Goal: Find specific page/section: Find specific page/section

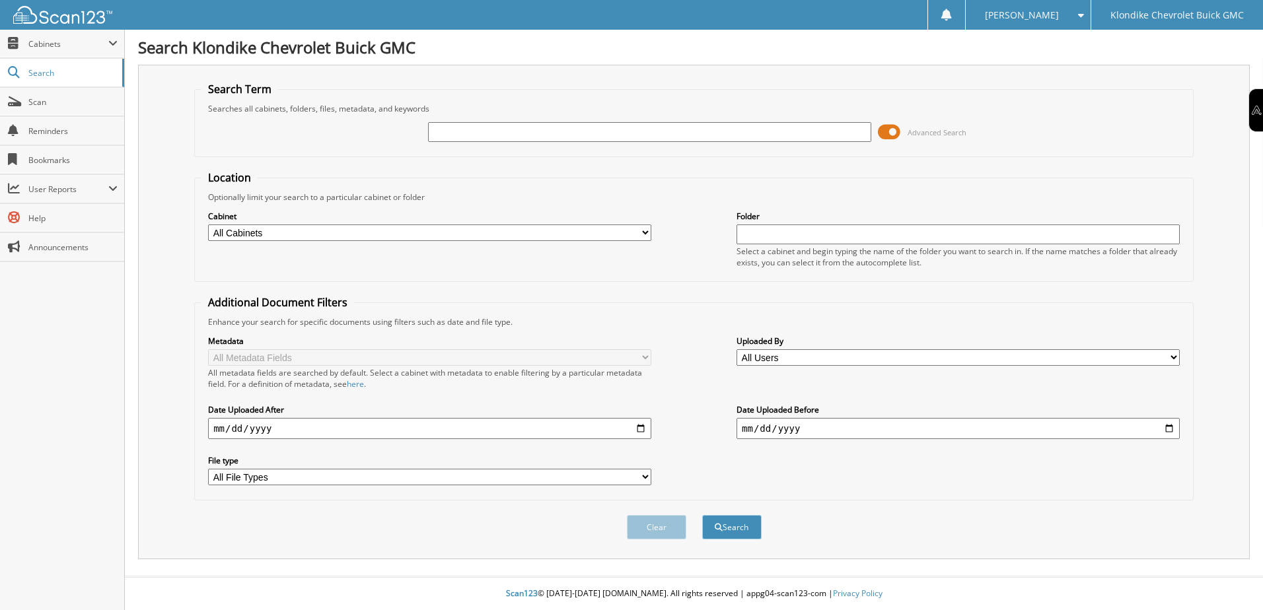
click at [444, 135] on input "text" at bounding box center [649, 132] width 443 height 20
type input "2370"
click at [702, 515] on button "Search" at bounding box center [731, 527] width 59 height 24
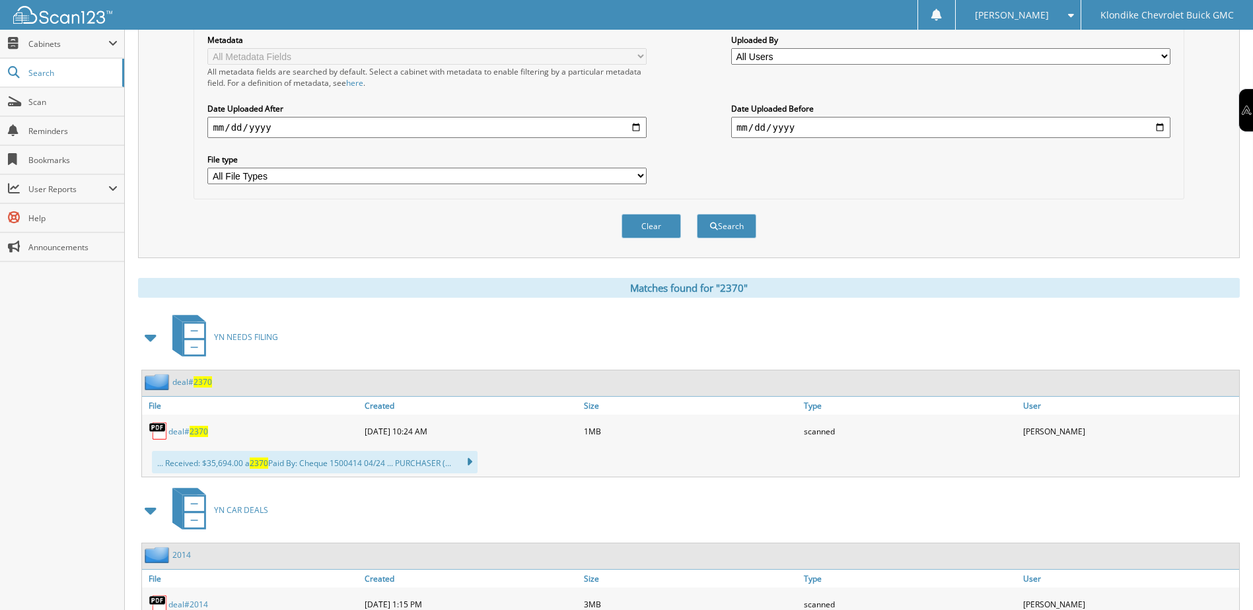
scroll to position [330, 0]
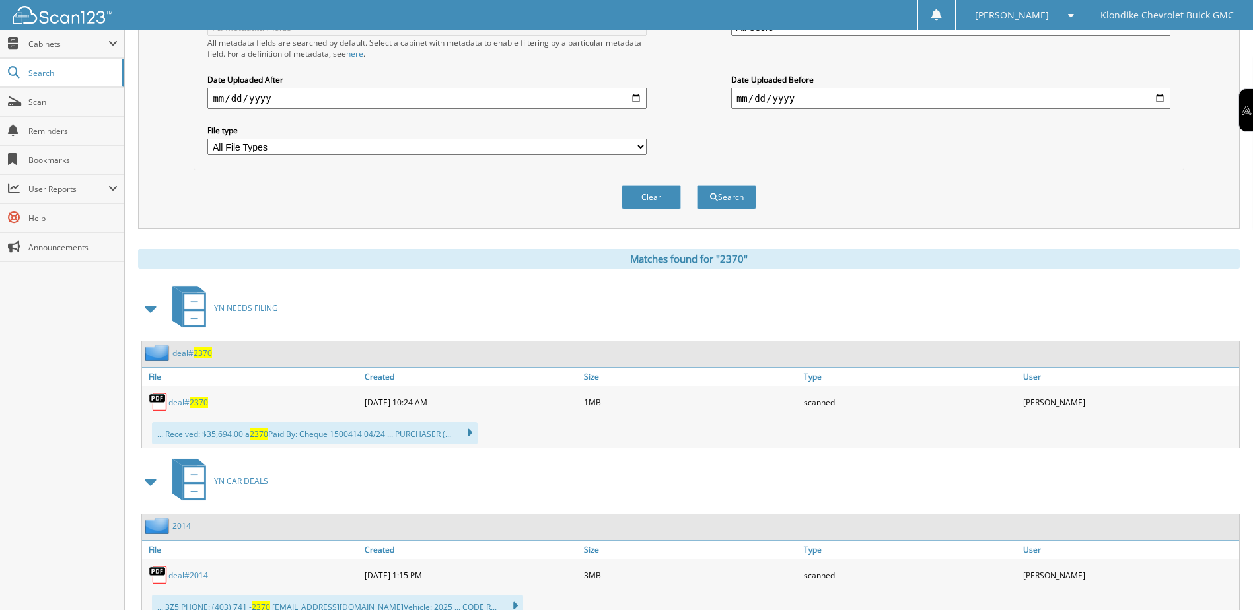
click at [191, 350] on link "deal# 2370" at bounding box center [192, 352] width 40 height 11
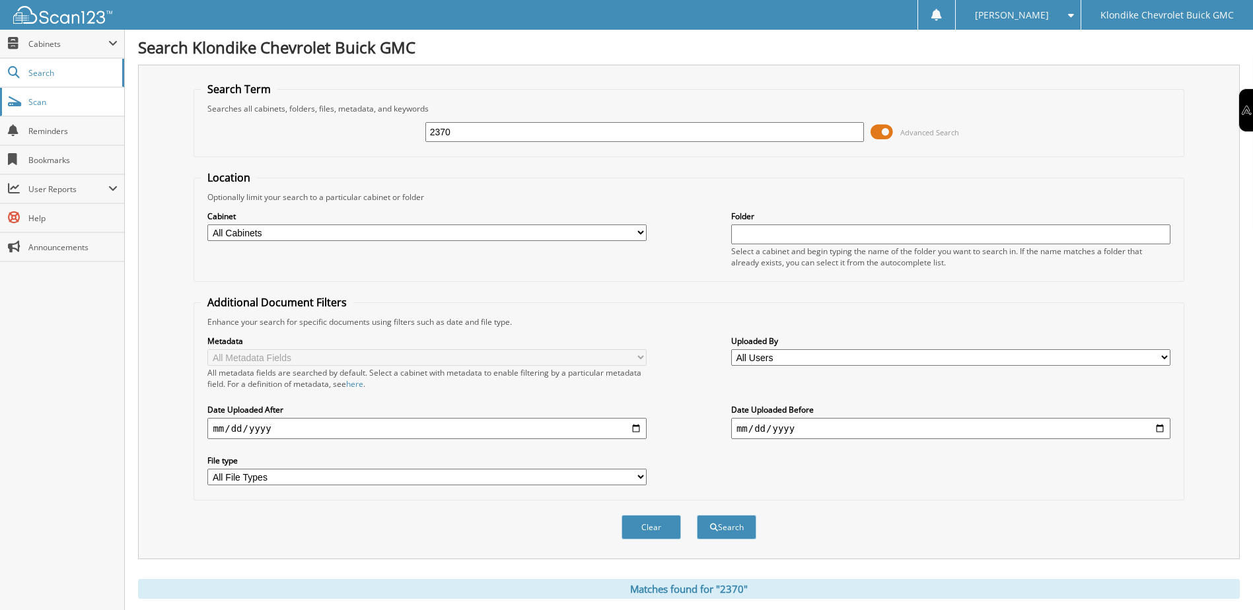
click at [42, 106] on span "Scan" at bounding box center [72, 101] width 89 height 11
